Goal: Obtain resource: Download file/media

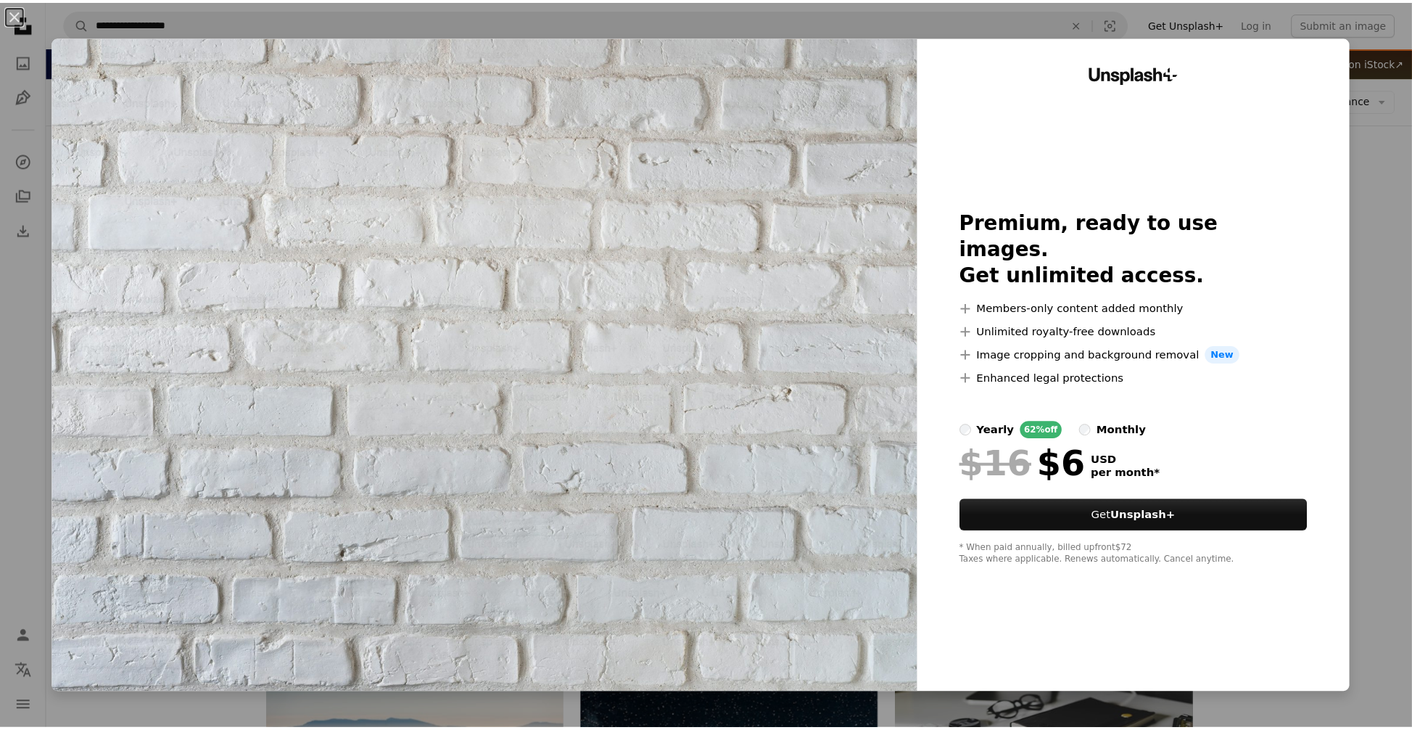
scroll to position [152, 0]
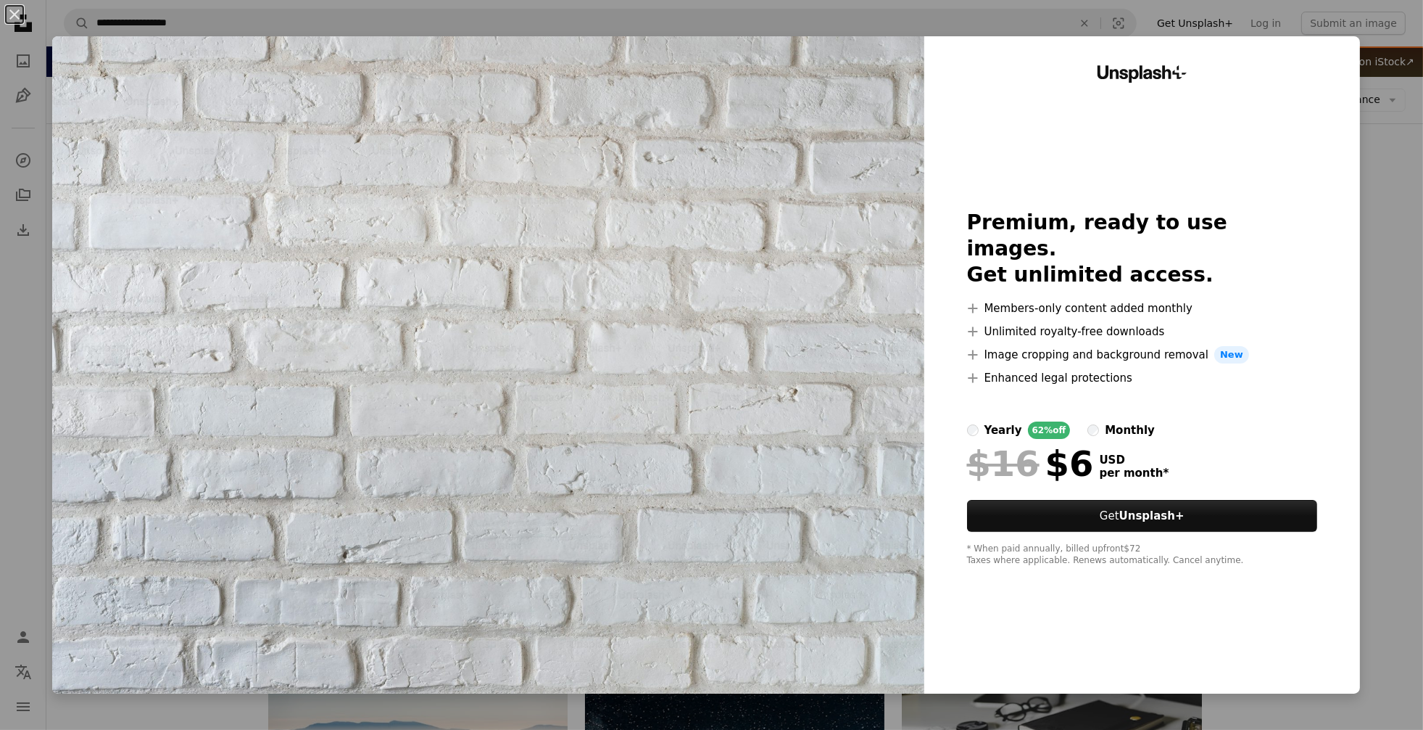
click at [1075, 624] on div "Unsplash+ Premium, ready to use images. Get unlimited access. A plus sign Membe…" at bounding box center [1143, 364] width 436 height 657
click at [1384, 302] on div "An X shape Unsplash+ Premium, ready to use images. Get unlimited access. A plus…" at bounding box center [711, 365] width 1423 height 730
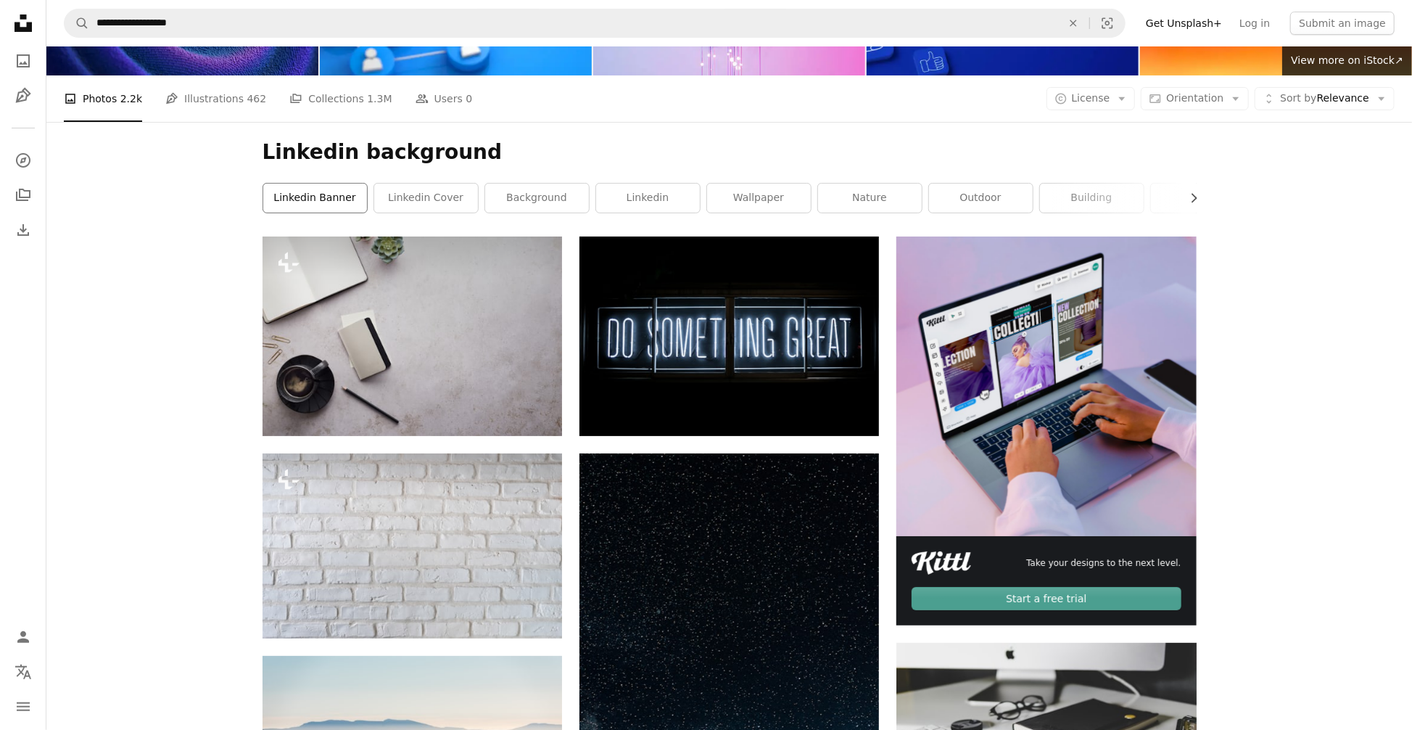
click at [281, 193] on link "linkedin banner" at bounding box center [315, 197] width 104 height 29
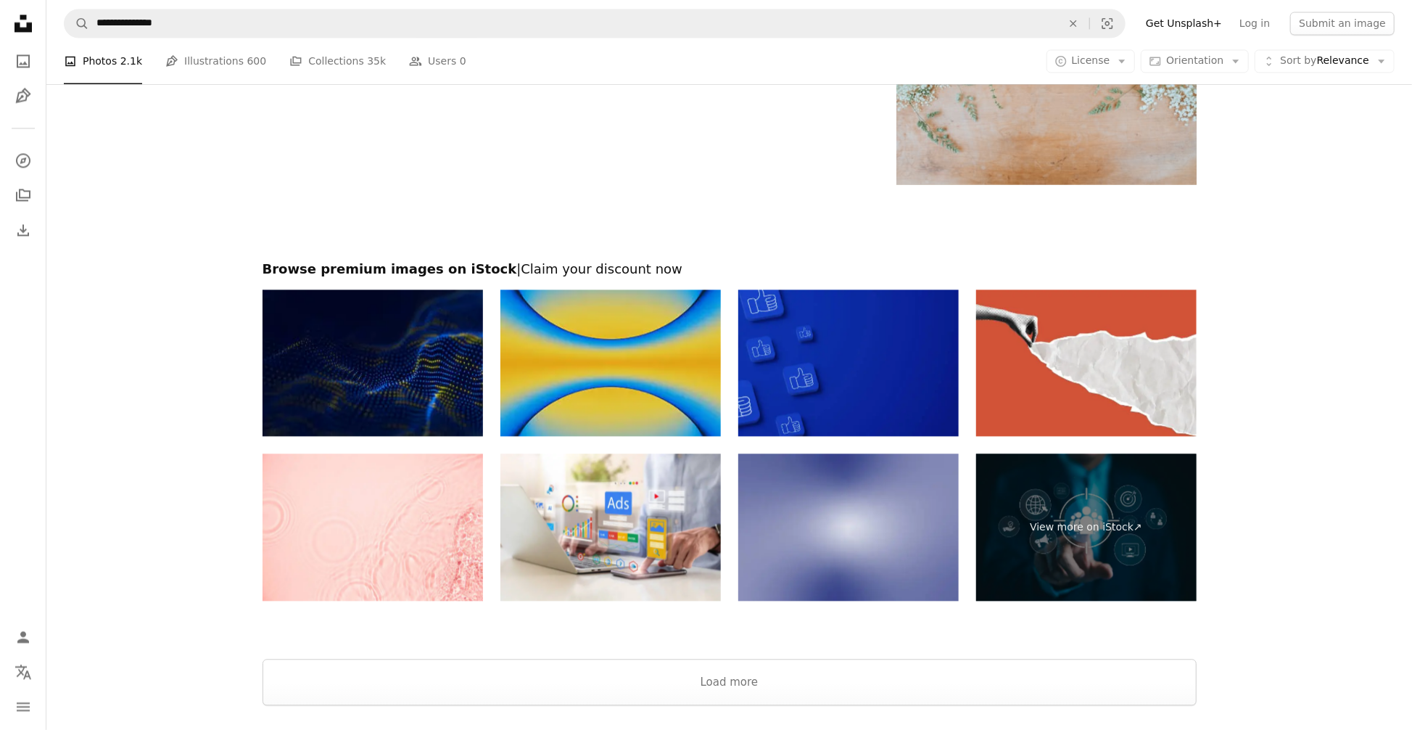
scroll to position [2137, 0]
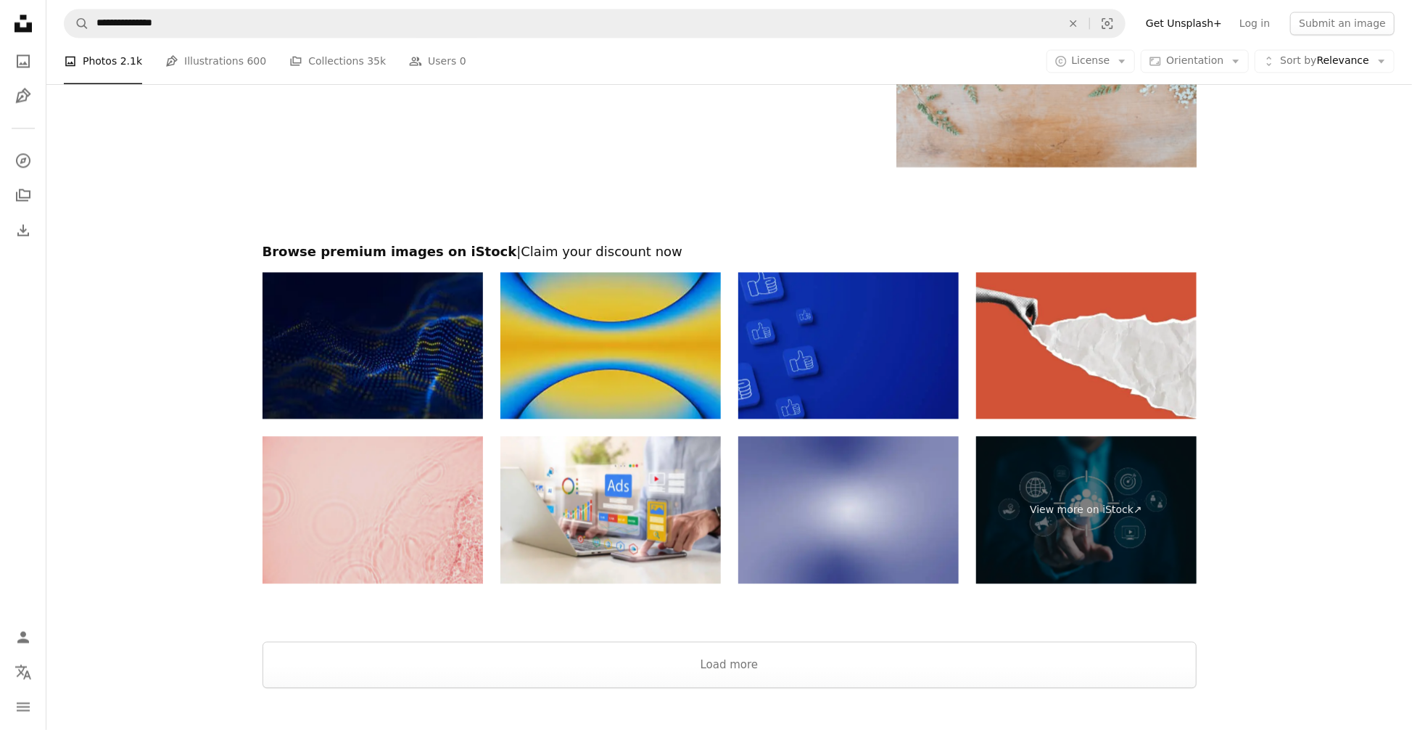
click at [425, 515] on img at bounding box center [373, 509] width 220 height 147
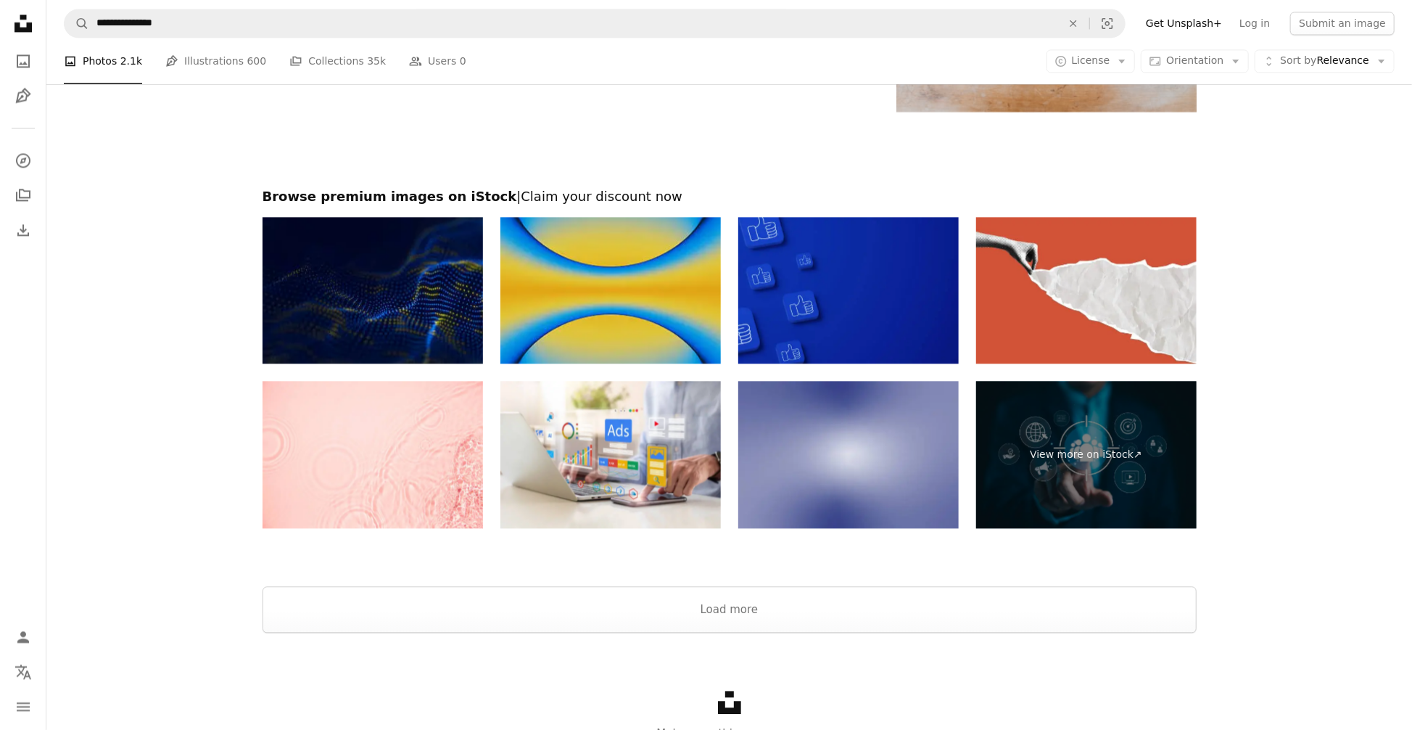
scroll to position [2263, 0]
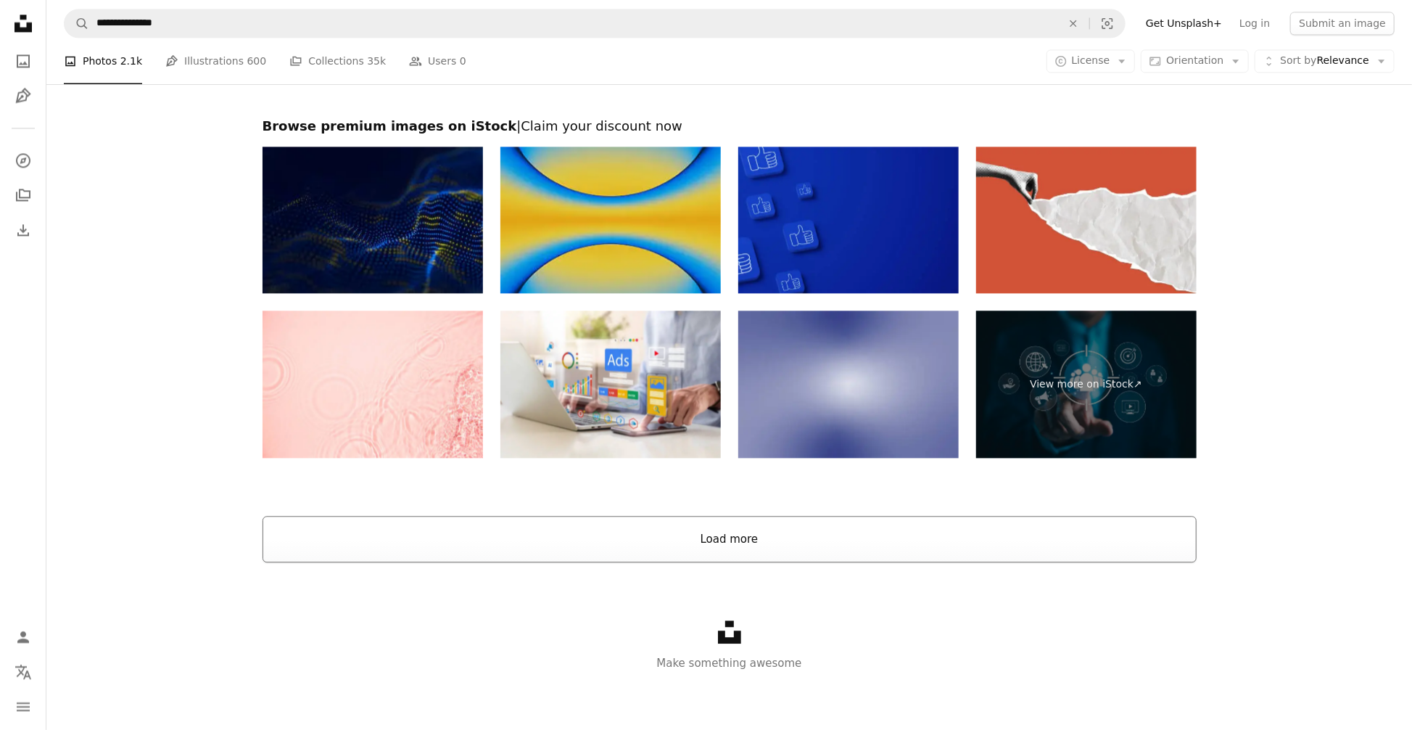
click at [772, 537] on button "Load more" at bounding box center [730, 539] width 934 height 46
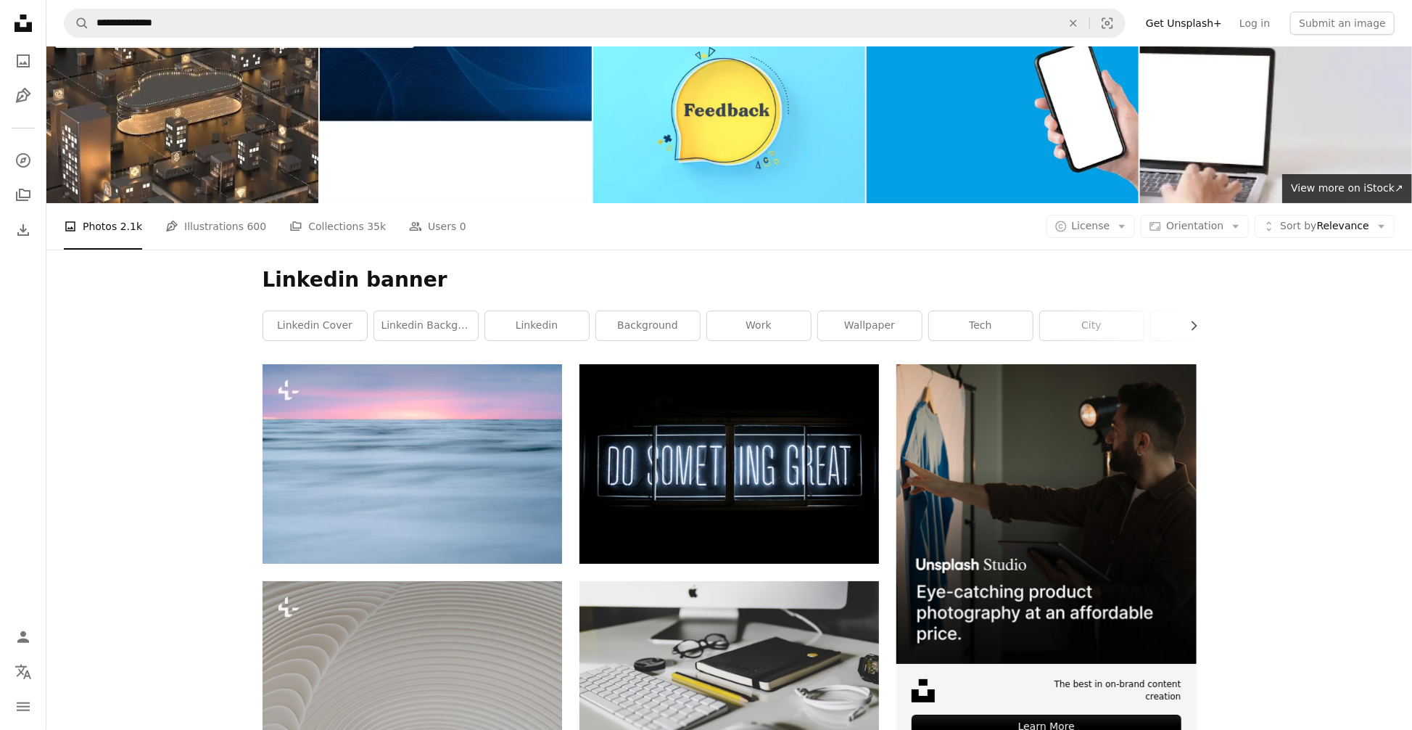
scroll to position [23, 0]
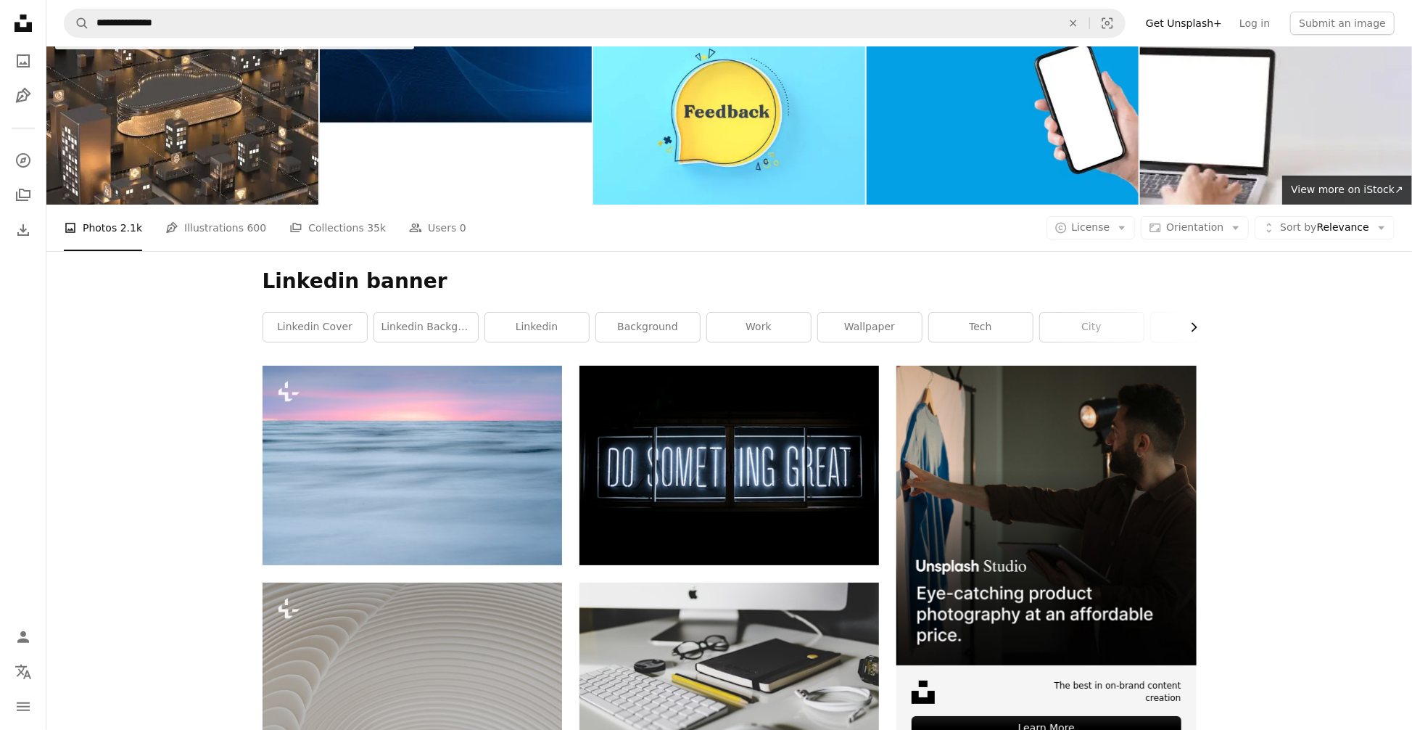
click at [1199, 321] on icon "Chevron right" at bounding box center [1193, 327] width 15 height 15
click at [1194, 323] on icon "Chevron right" at bounding box center [1193, 327] width 15 height 15
click at [1194, 325] on link "building" at bounding box center [1144, 327] width 104 height 29
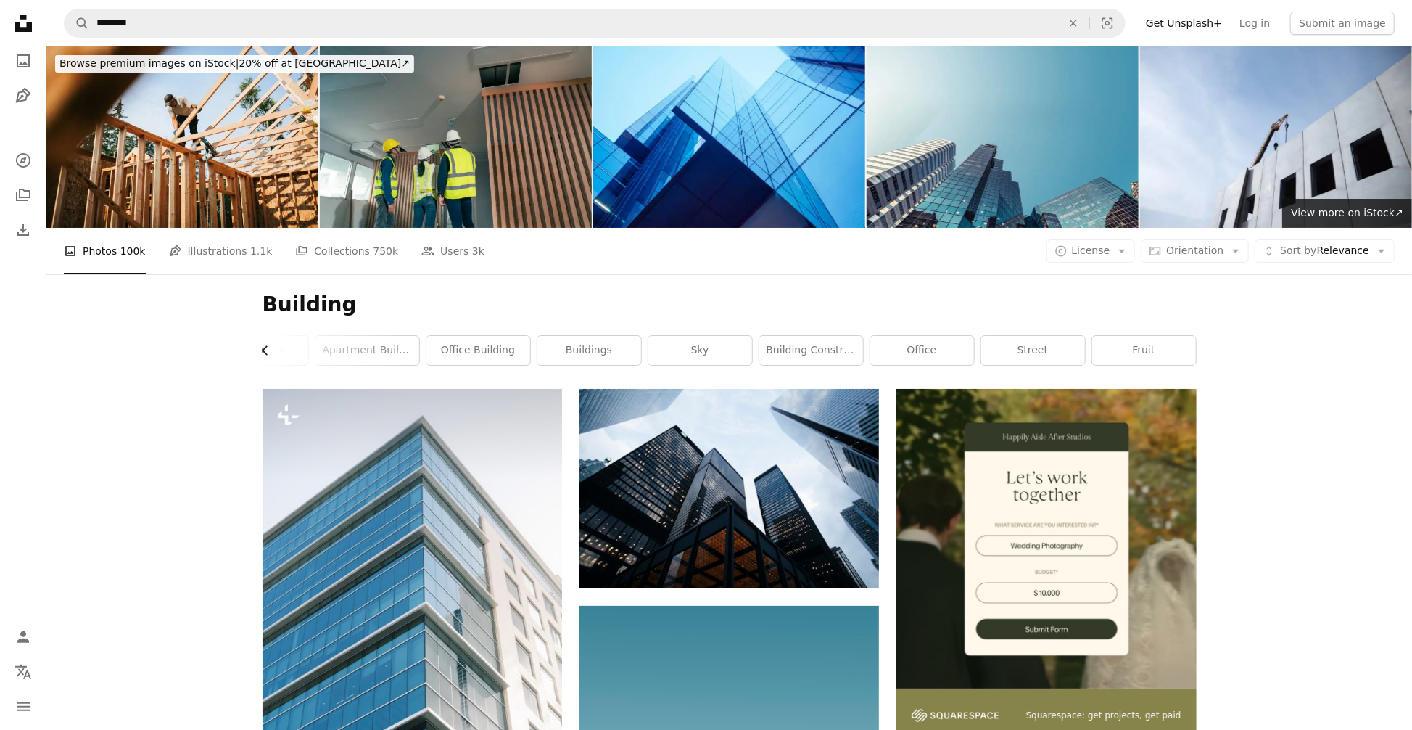
click at [271, 348] on icon "Chevron left" at bounding box center [265, 350] width 15 height 15
click at [271, 348] on link "construction" at bounding box center [315, 350] width 104 height 29
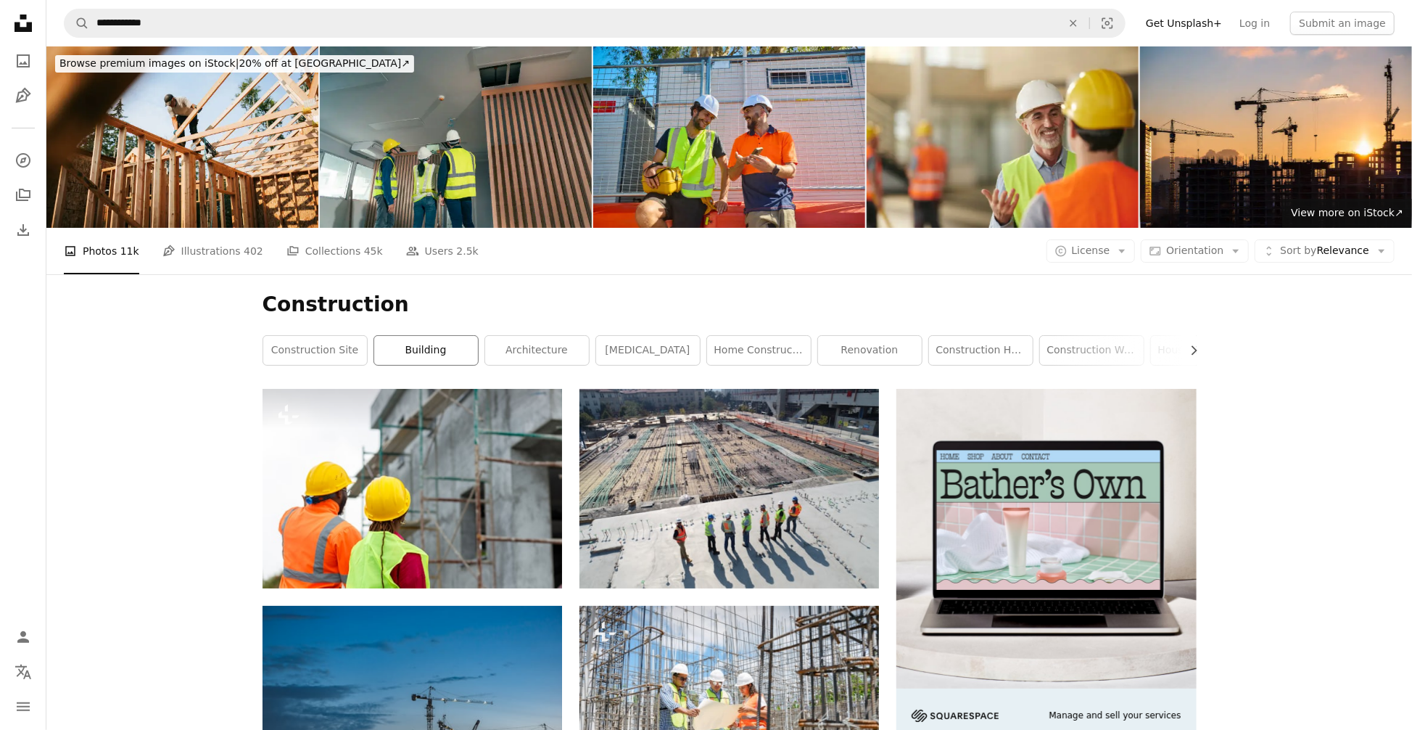
click at [421, 351] on link "building" at bounding box center [426, 350] width 104 height 29
